Goal: Task Accomplishment & Management: Manage account settings

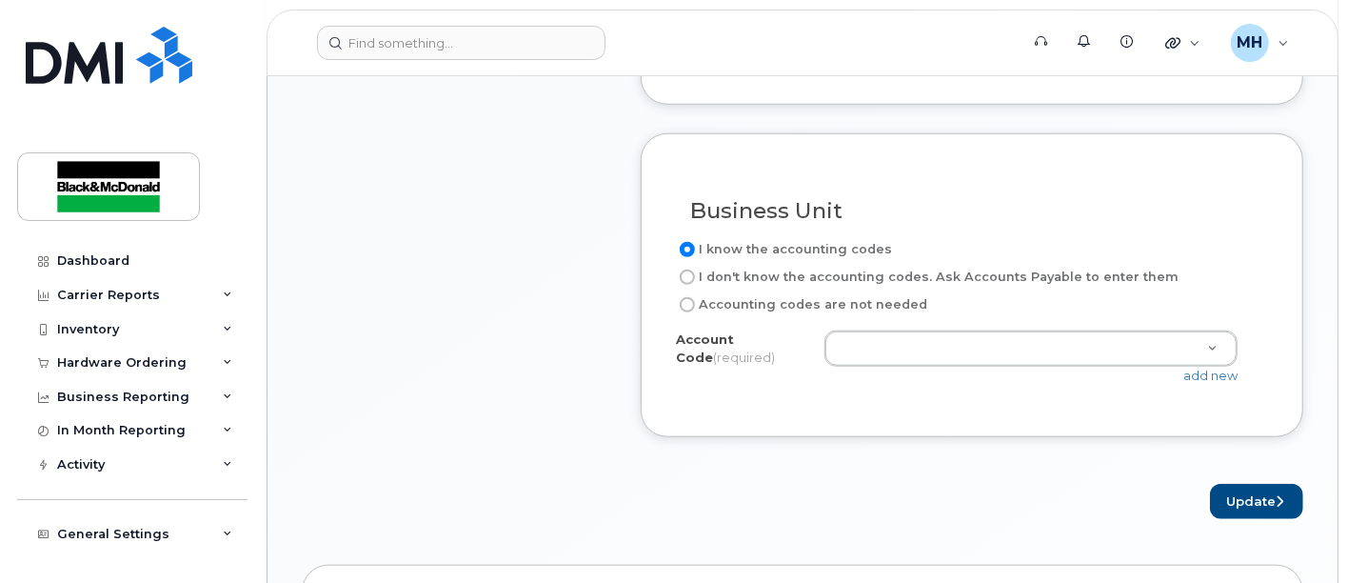
scroll to position [952, 0]
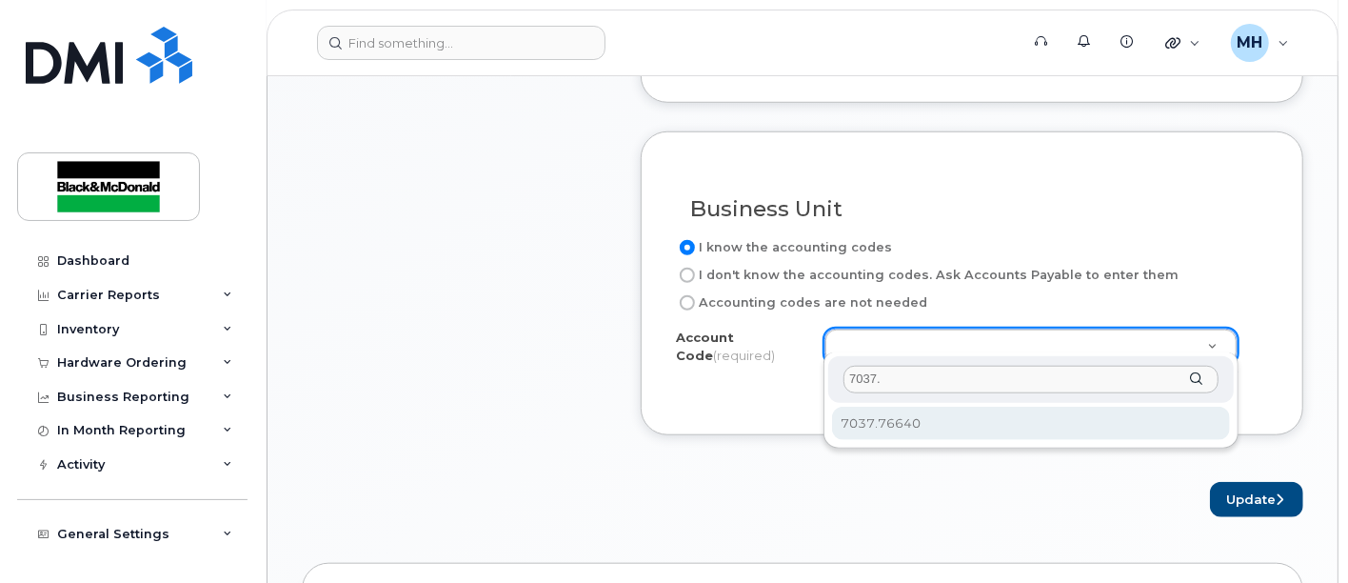
type input "7037."
select select "7037.76640"
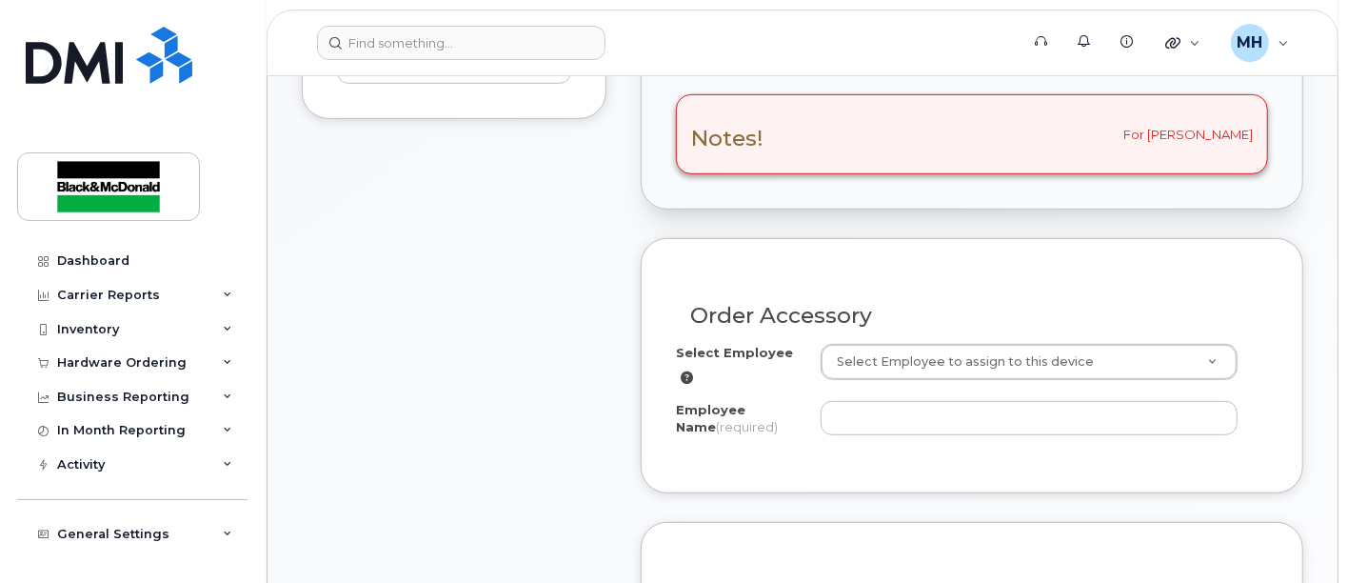
scroll to position [528, 0]
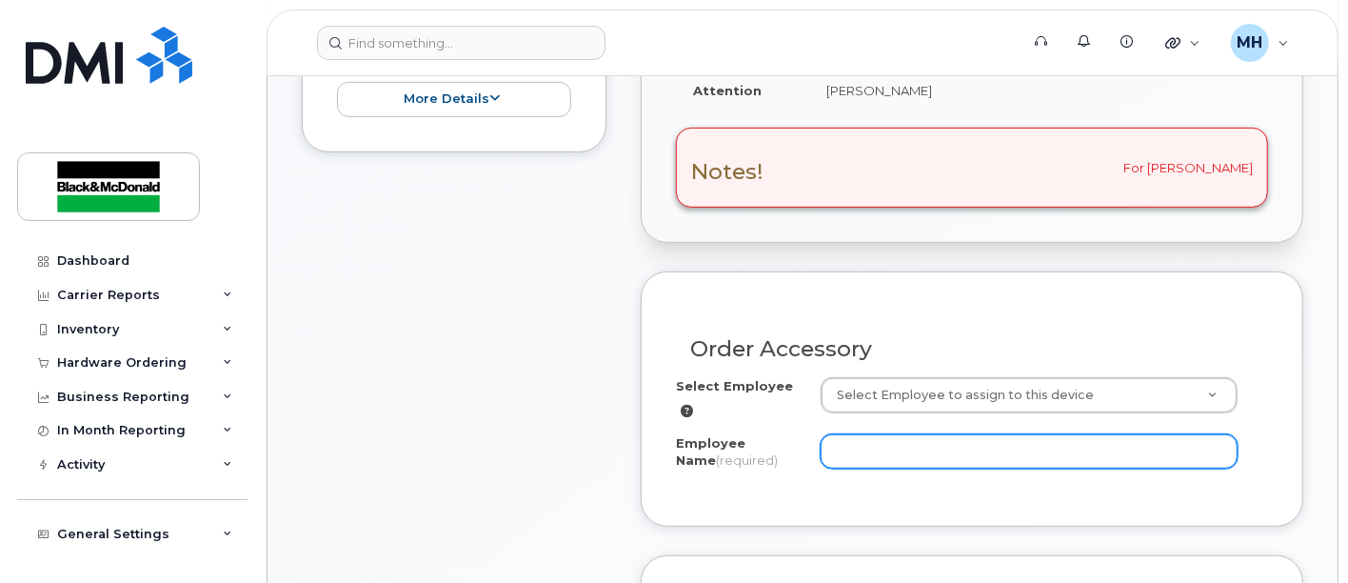
click at [910, 445] on input "Employee Name (required)" at bounding box center [1030, 451] width 418 height 34
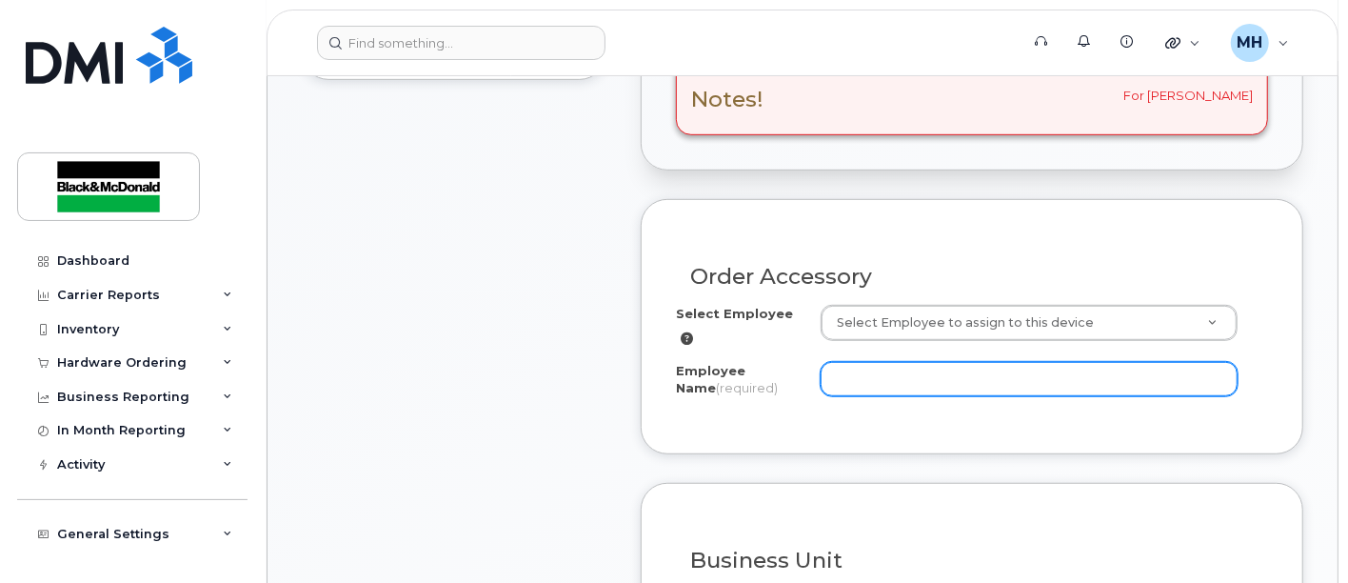
scroll to position [846, 0]
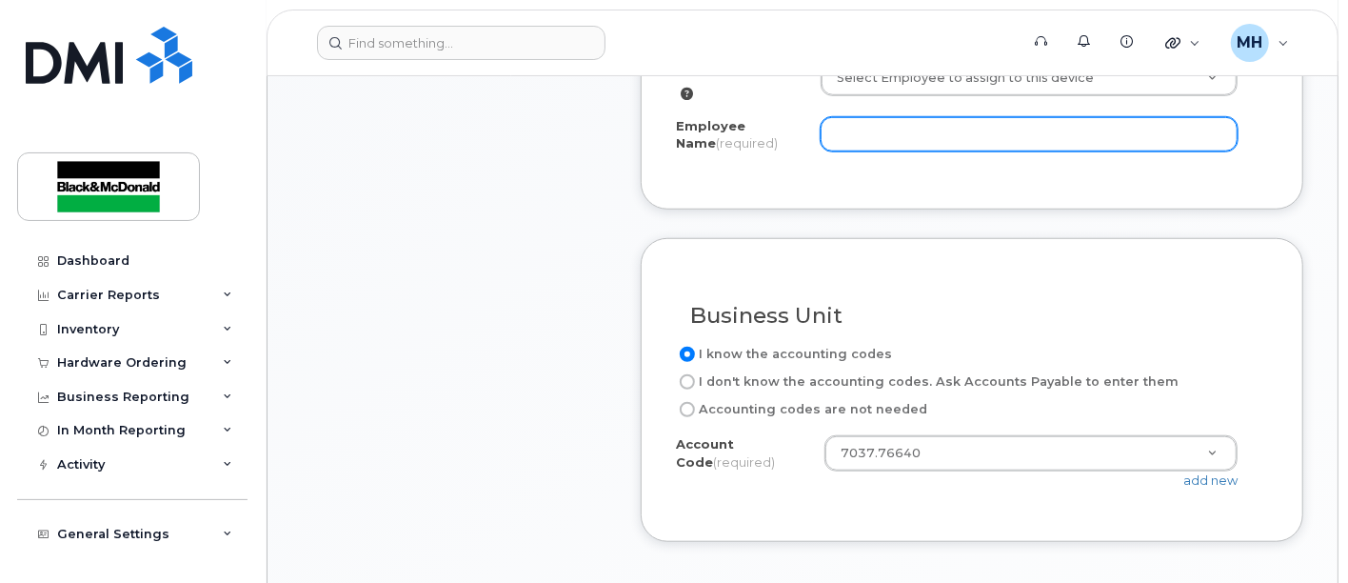
click at [881, 124] on input "Employee Name (required)" at bounding box center [1030, 134] width 418 height 34
paste input "Ethan Taylor Borys-Walker"
drag, startPoint x: 914, startPoint y: 116, endPoint x: 875, endPoint y: 123, distance: 39.6
click at [875, 123] on input "Ethan Taylor Borys-Walker" at bounding box center [1030, 134] width 418 height 34
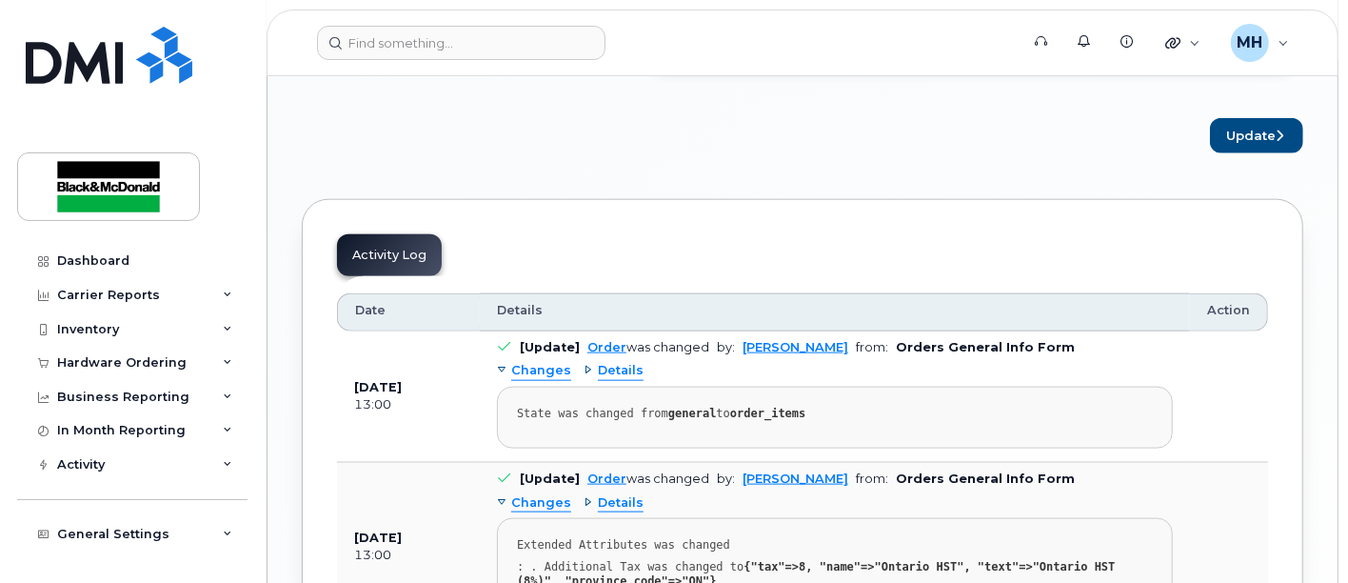
scroll to position [1269, 0]
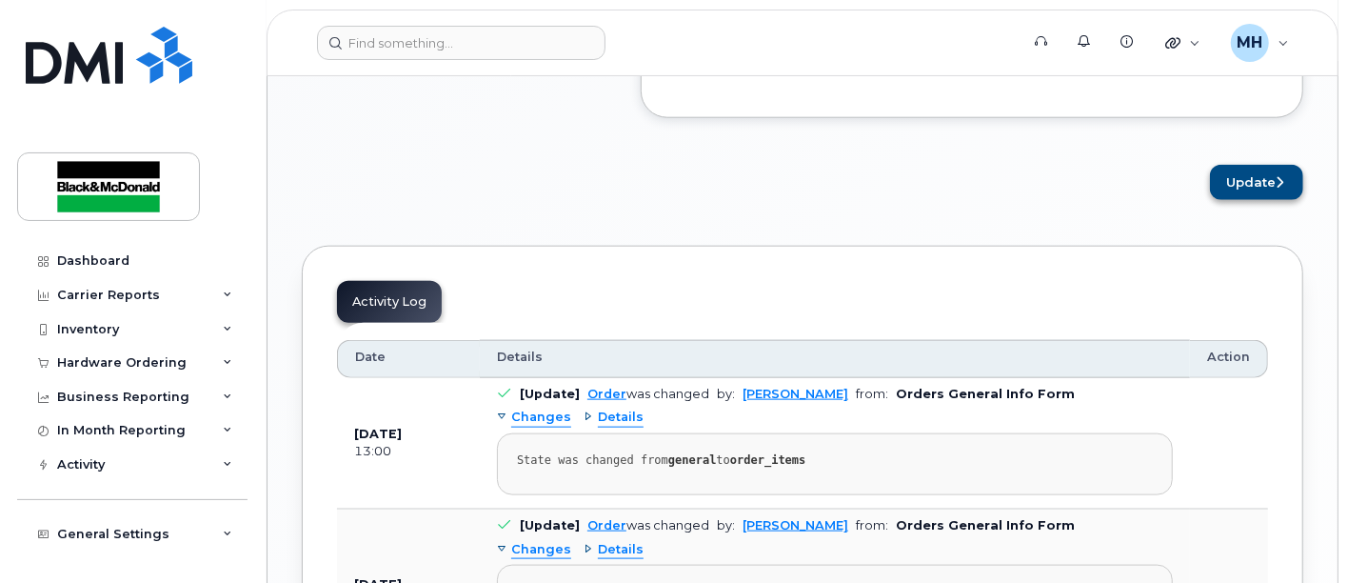
type input "[PERSON_NAME]"
click at [1242, 174] on button "Update" at bounding box center [1256, 182] width 93 height 35
